Goal: Information Seeking & Learning: Find specific fact

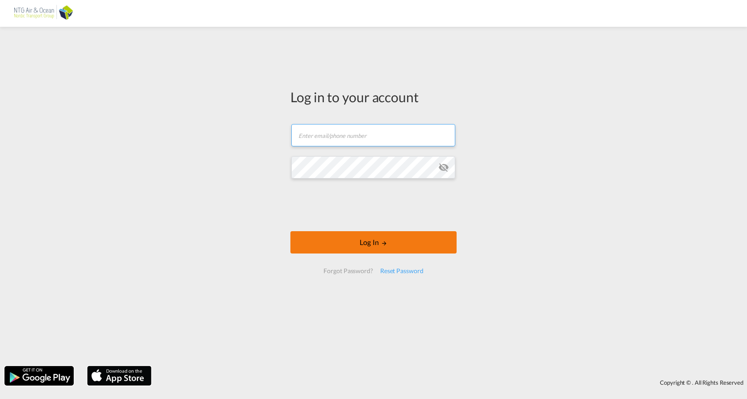
type input "[EMAIL_ADDRESS][DOMAIN_NAME]"
click at [342, 247] on button "Log In" at bounding box center [373, 242] width 166 height 22
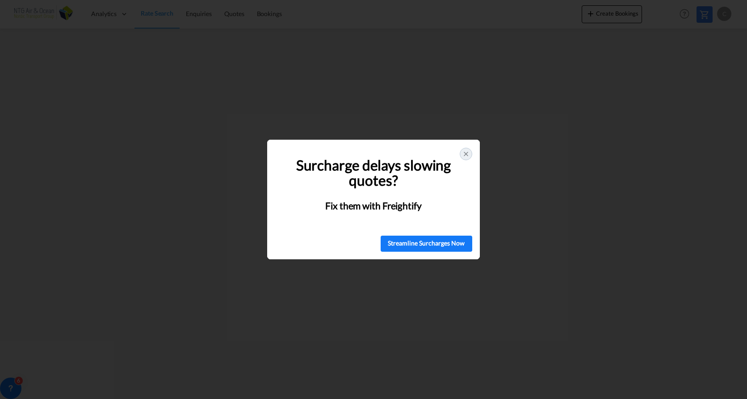
click at [467, 153] on icon at bounding box center [465, 154] width 7 height 7
